Goal: Information Seeking & Learning: Learn about a topic

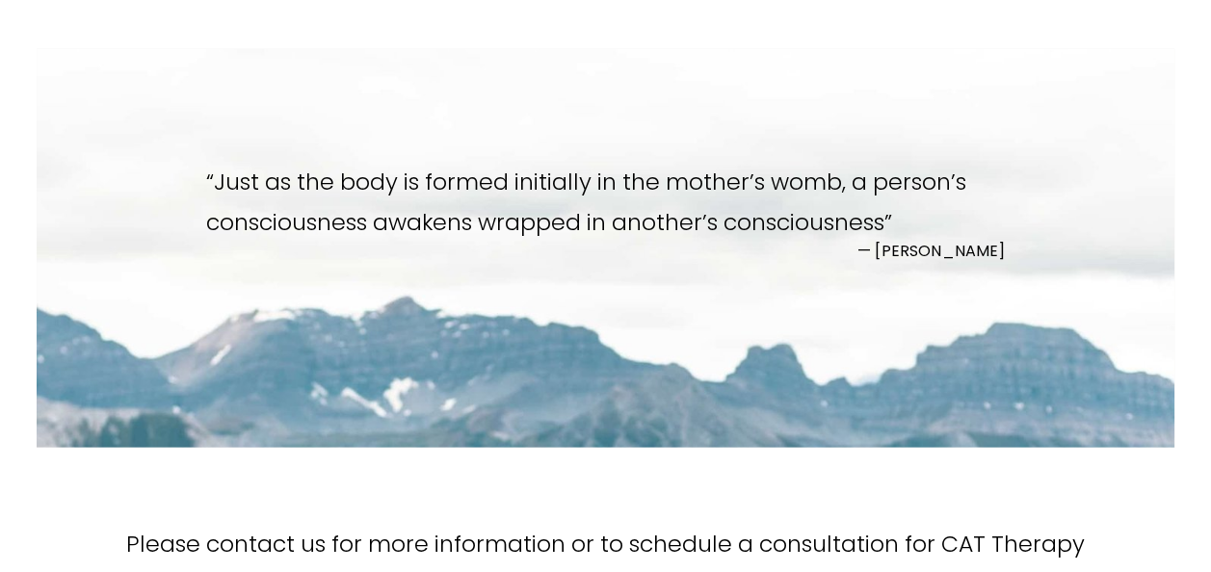
scroll to position [2324, 0]
drag, startPoint x: 1002, startPoint y: 252, endPoint x: 206, endPoint y: 188, distance: 798.6
click at [206, 188] on figure "“ Just as the body is formed initially in the mother’s womb, a person’s conscio…" at bounding box center [606, 210] width 800 height 97
drag, startPoint x: 206, startPoint y: 188, endPoint x: 347, endPoint y: 199, distance: 141.2
click at [347, 199] on blockquote "“ Just as the body is formed initially in the mother’s womb, a person’s conscio…" at bounding box center [606, 203] width 800 height 82
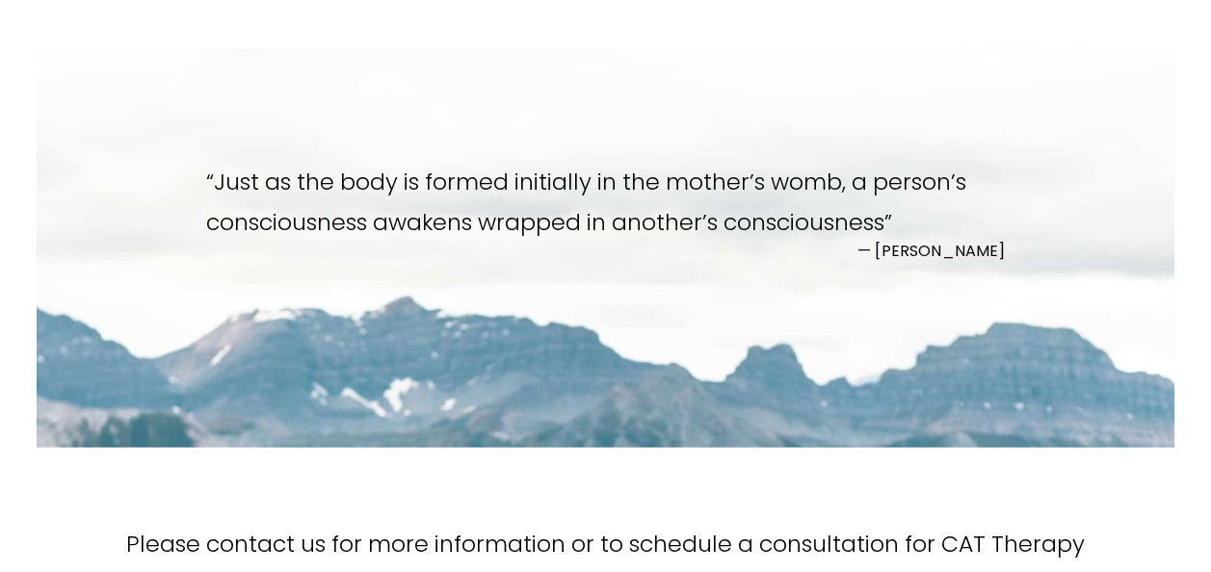
click at [577, 189] on blockquote "“ Just as the body is formed initially in the mother’s womb, a person’s conscio…" at bounding box center [606, 203] width 800 height 82
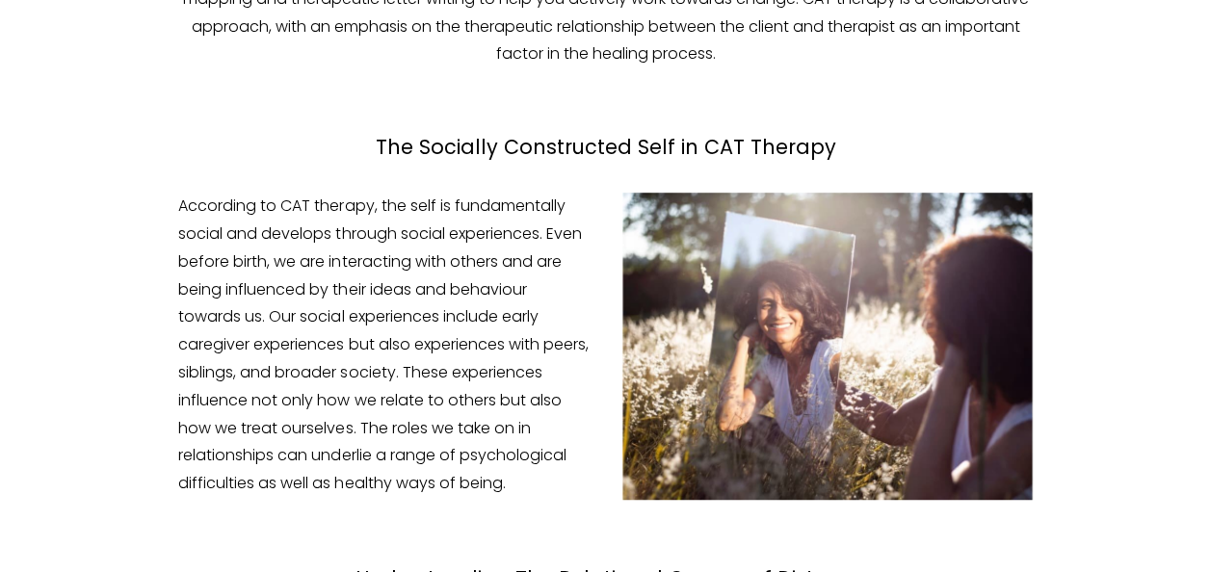
scroll to position [594, 0]
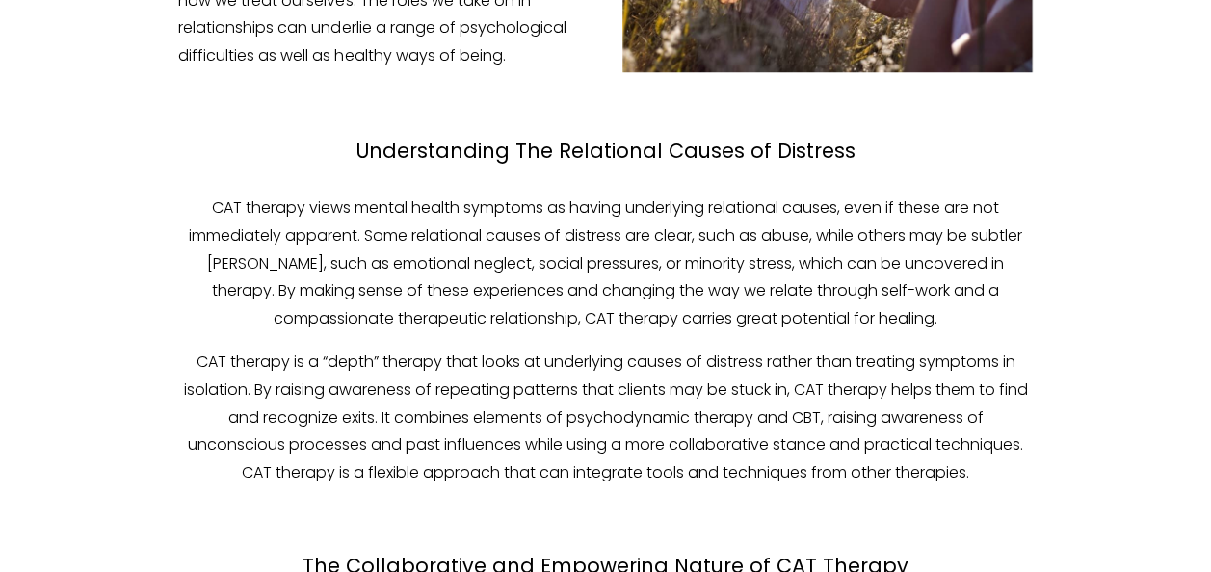
scroll to position [1058, 0]
